Goal: Find specific page/section: Find specific page/section

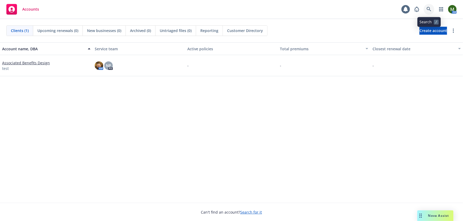
click at [427, 5] on link at bounding box center [428, 9] width 11 height 11
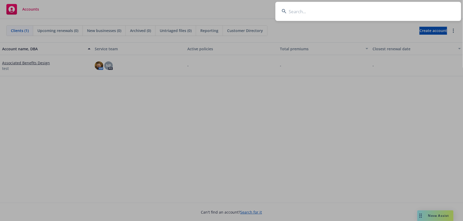
click at [361, 9] on input at bounding box center [368, 11] width 186 height 19
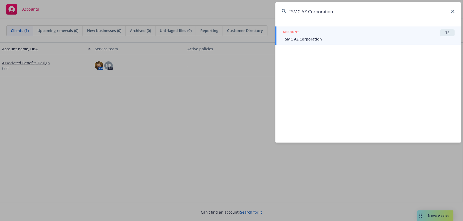
type input "TSMC AZ Corporation"
click at [323, 36] on span "TSMC AZ Corporation" at bounding box center [369, 39] width 172 height 6
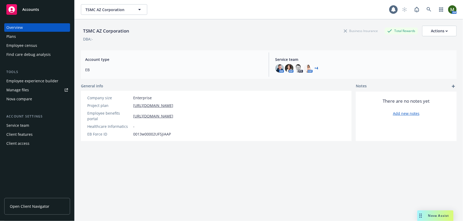
click at [19, 82] on div "Employee experience builder" at bounding box center [32, 81] width 52 height 8
click at [40, 36] on div "Plans" at bounding box center [37, 36] width 62 height 8
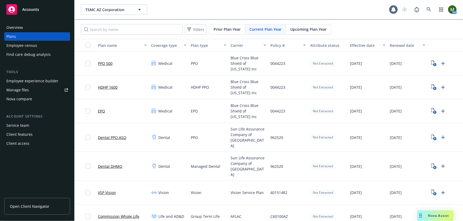
click at [315, 31] on span "Upcoming Plan Year" at bounding box center [308, 30] width 36 height 6
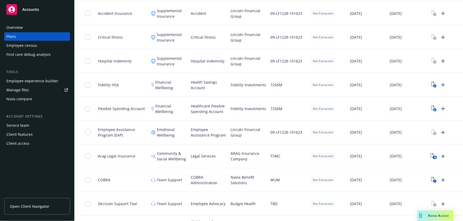
scroll to position [406, 0]
